Goal: Check status: Check status

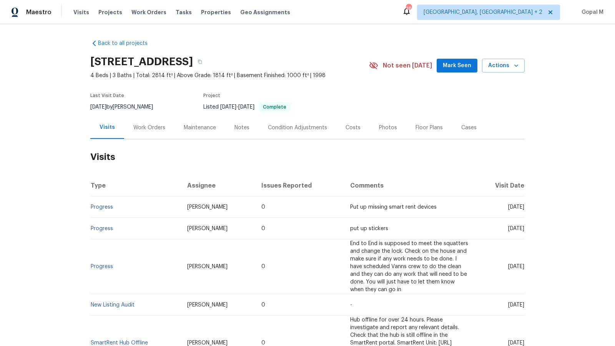
click at [155, 128] on div "Work Orders" at bounding box center [149, 128] width 32 height 8
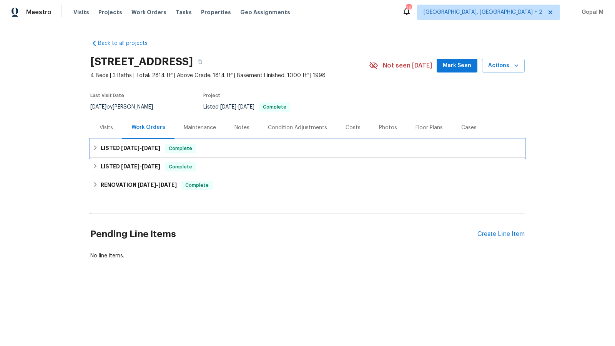
click at [131, 153] on div "LISTED [DATE] - [DATE] Complete" at bounding box center [307, 148] width 434 height 18
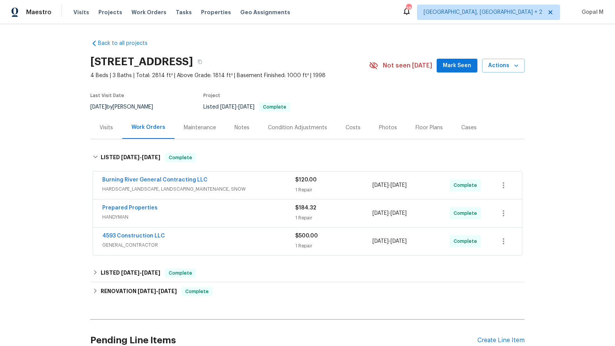
click at [236, 187] on span "HARDSCAPE_LANDSCAPE, LANDSCAPING_MAINTENANCE, SNOW" at bounding box center [198, 190] width 193 height 8
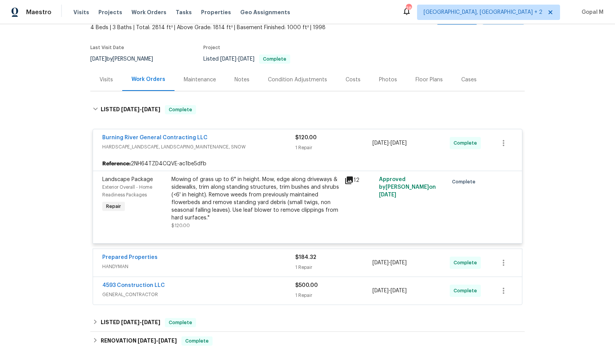
scroll to position [51, 0]
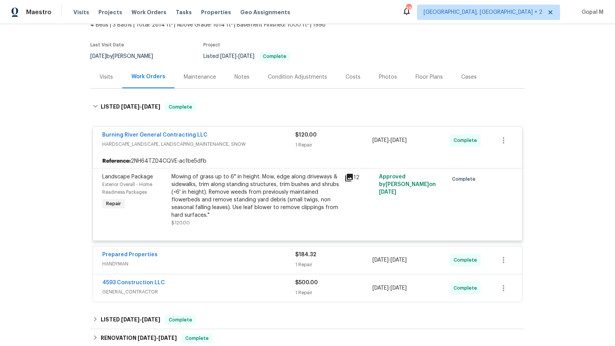
click at [236, 188] on div "Mowing of grass up to 6" in height. Mow, edge along driveways & sidewalks, trim…" at bounding box center [255, 196] width 168 height 46
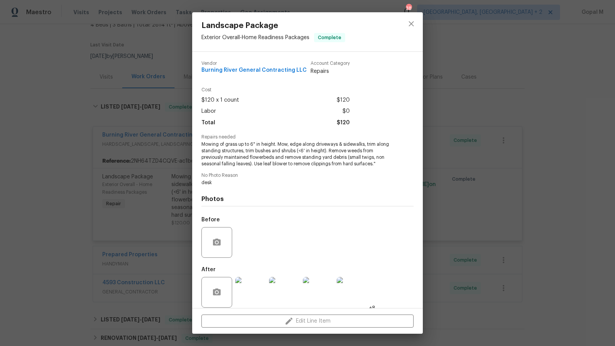
scroll to position [7, 0]
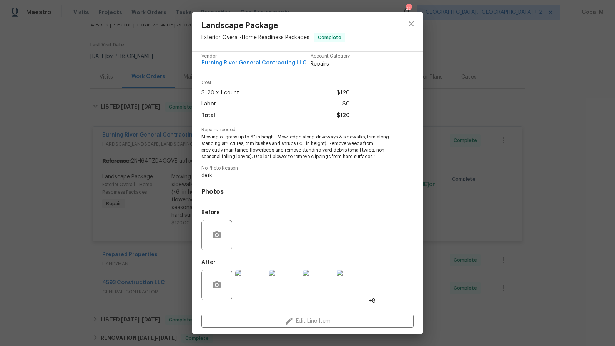
click at [249, 285] on img at bounding box center [250, 285] width 31 height 31
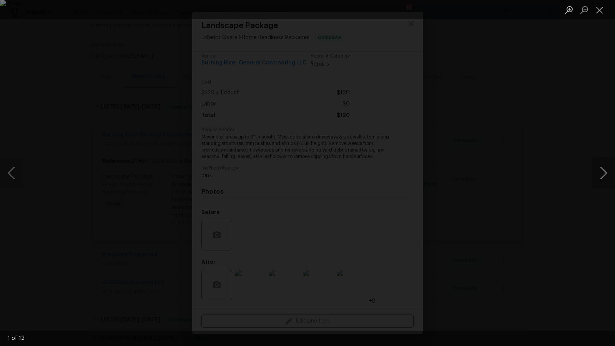
click at [601, 167] on button "Next image" at bounding box center [602, 173] width 23 height 31
click at [601, 172] on button "Next image" at bounding box center [602, 173] width 23 height 31
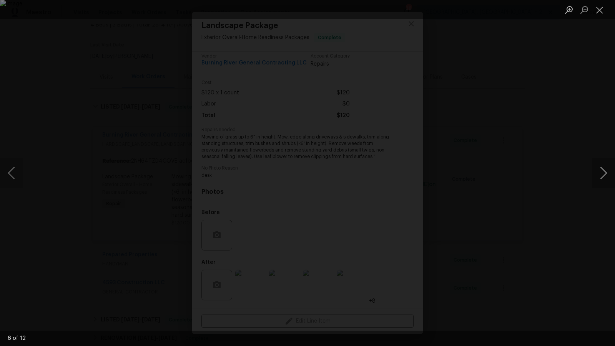
click at [601, 172] on button "Next image" at bounding box center [602, 173] width 23 height 31
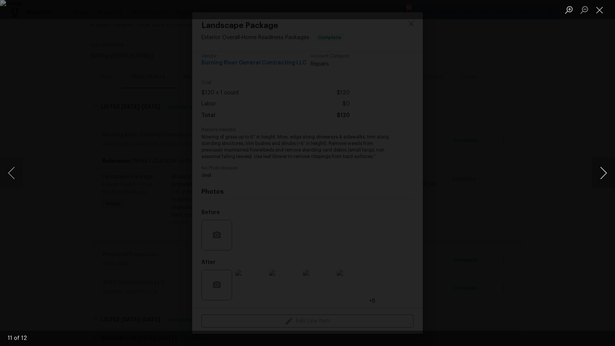
click at [601, 172] on button "Next image" at bounding box center [602, 173] width 23 height 31
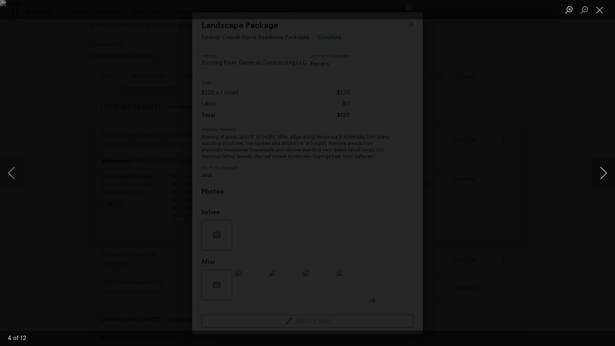
click at [601, 172] on button "Next image" at bounding box center [602, 173] width 23 height 31
click at [599, 14] on button "Close lightbox" at bounding box center [598, 9] width 15 height 13
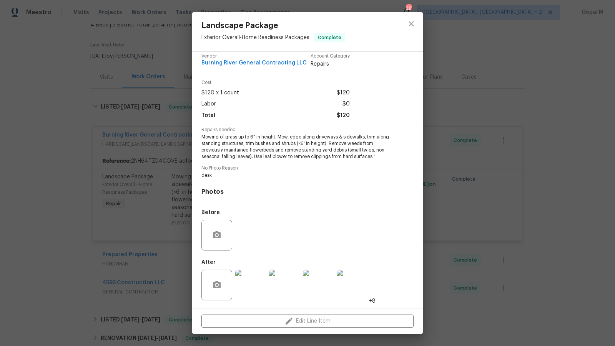
click at [510, 119] on div "Landscape Package Exterior Overall - Home Readiness Packages Complete Vendor Bu…" at bounding box center [307, 173] width 615 height 346
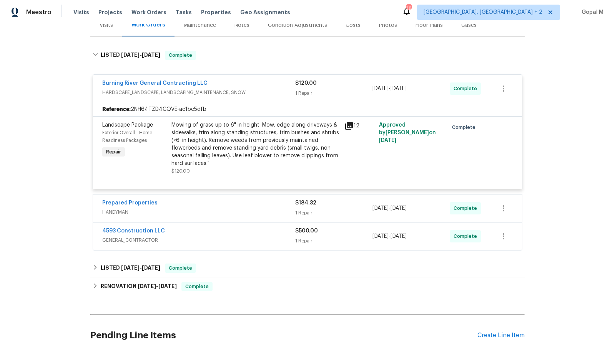
scroll to position [84, 0]
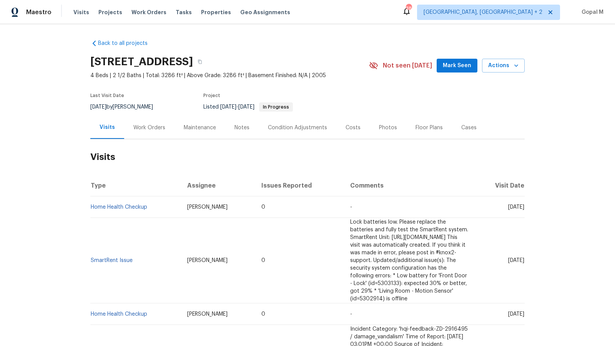
click at [148, 123] on div "Work Orders" at bounding box center [149, 127] width 50 height 23
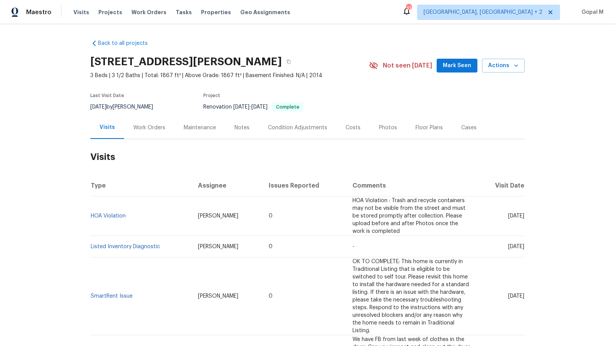
click at [144, 128] on div "Work Orders" at bounding box center [149, 128] width 32 height 8
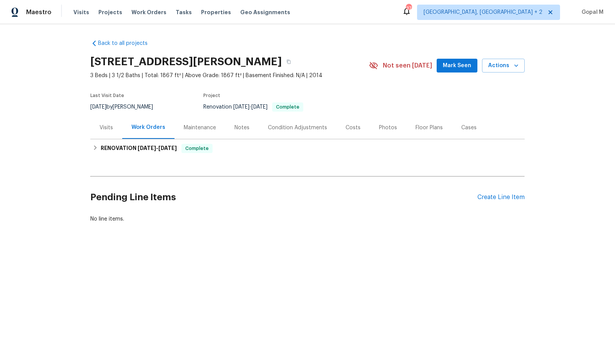
click at [108, 123] on div "Visits" at bounding box center [106, 127] width 32 height 23
